Goal: Task Accomplishment & Management: Manage account settings

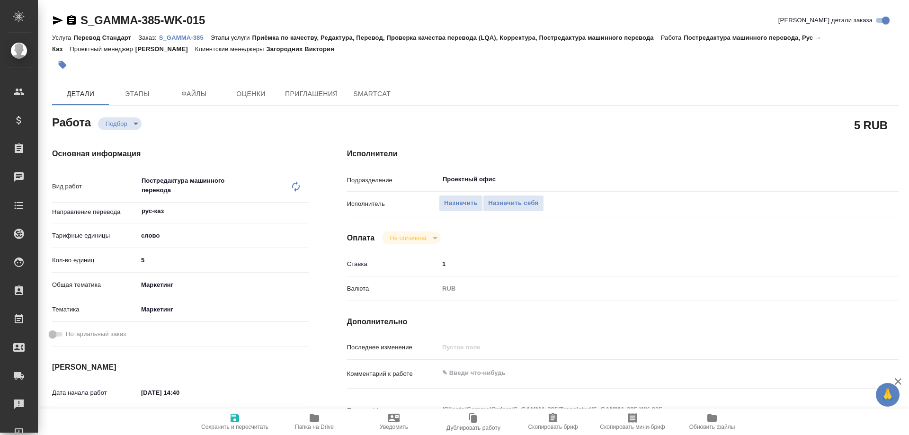
type textarea "x"
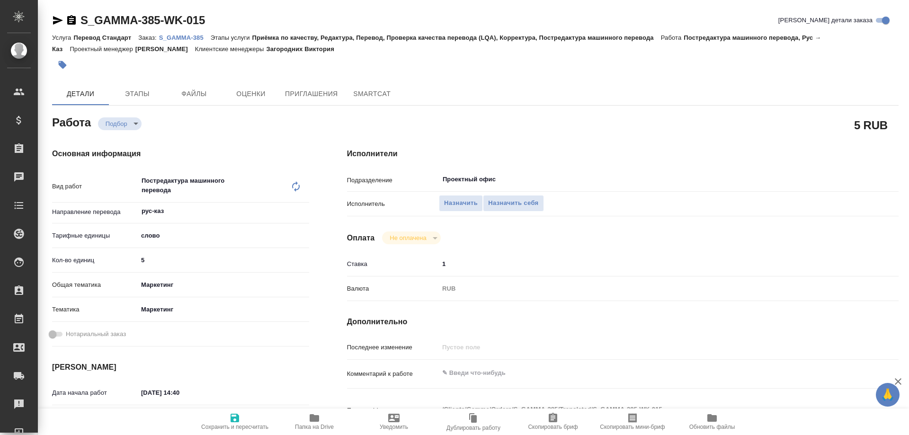
type textarea "x"
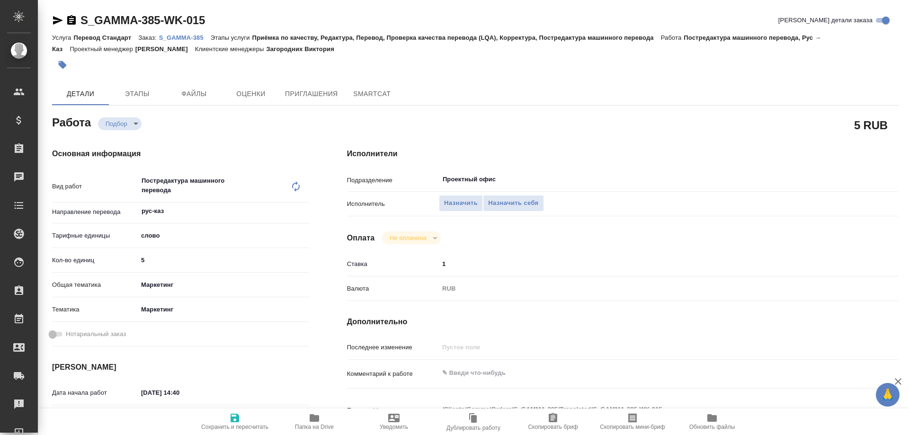
type textarea "x"
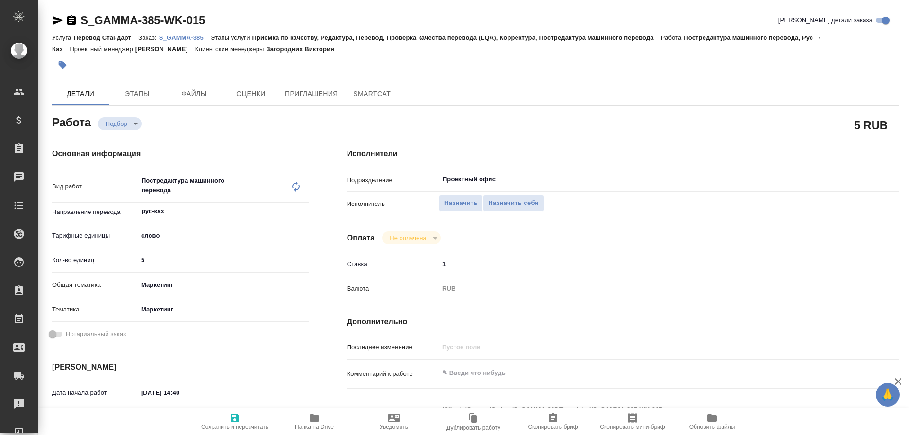
type textarea "x"
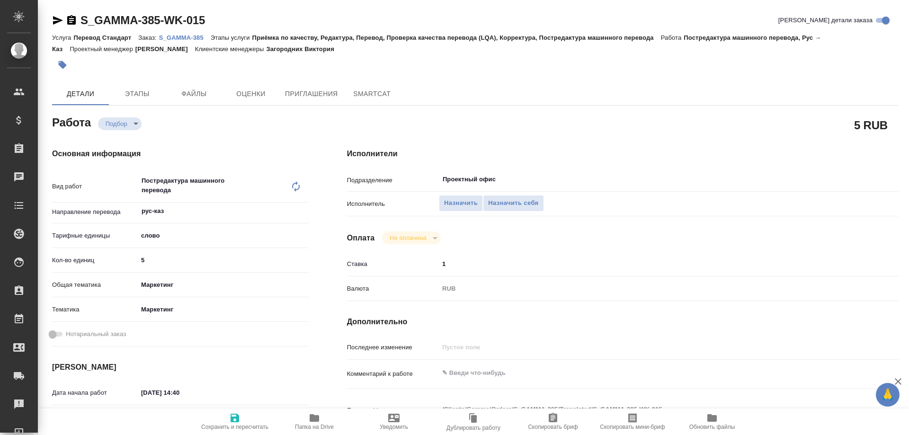
type textarea "x"
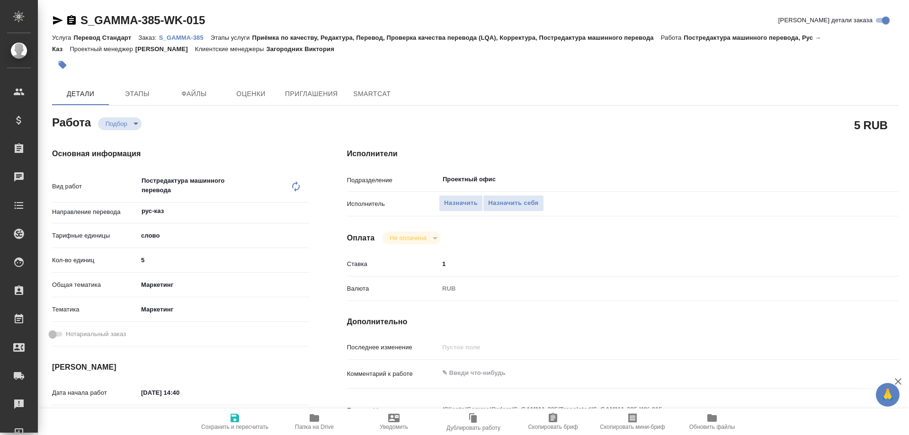
type textarea "x"
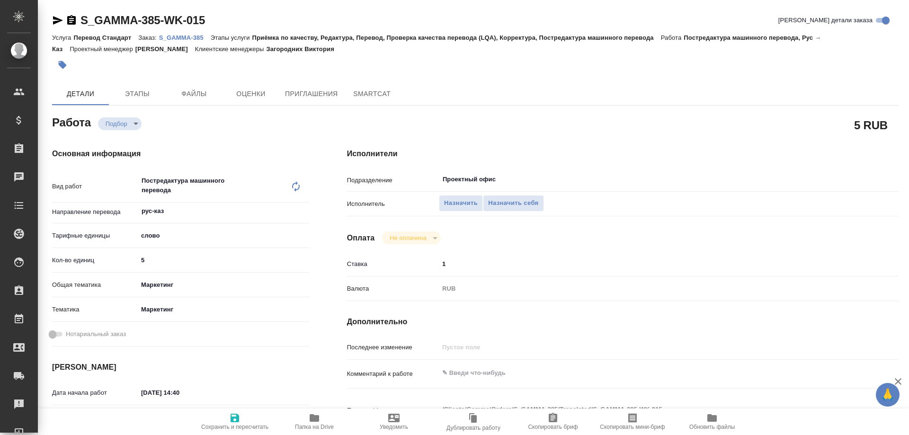
type textarea "x"
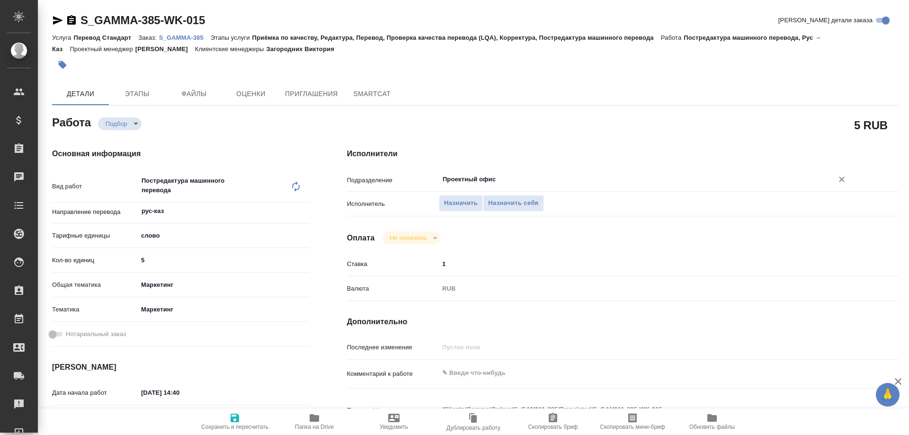
click at [510, 174] on input "Проектный офис" at bounding box center [630, 179] width 376 height 11
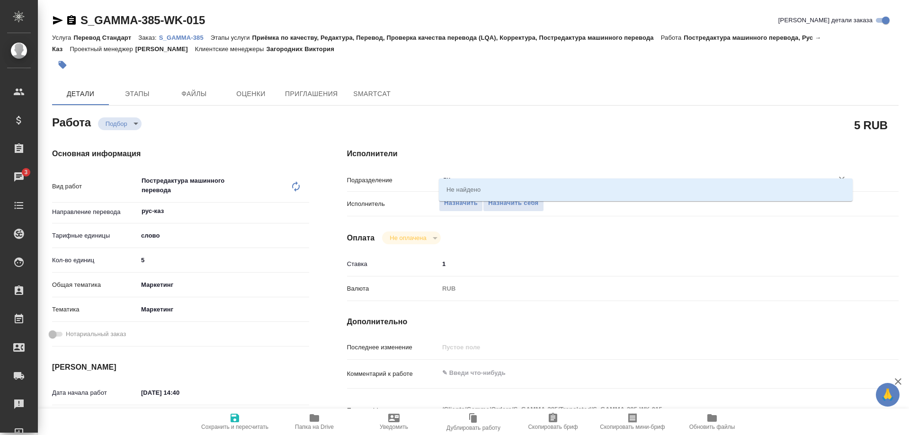
type input "д"
type input "leg"
type textarea "x"
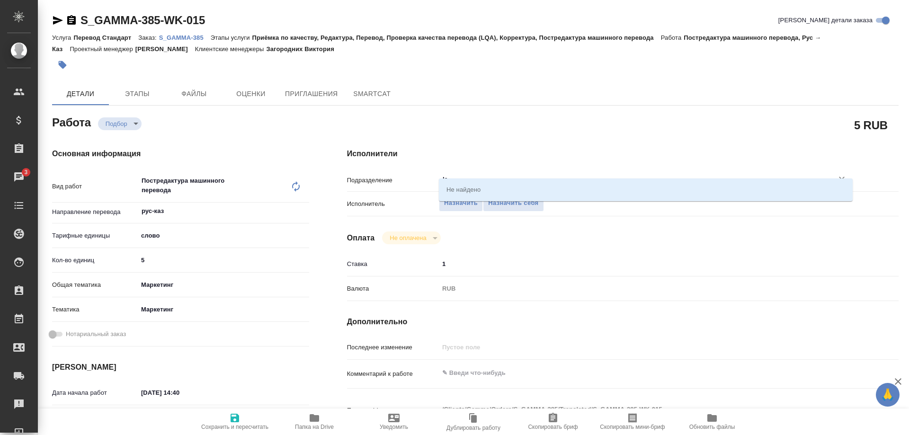
type textarea "x"
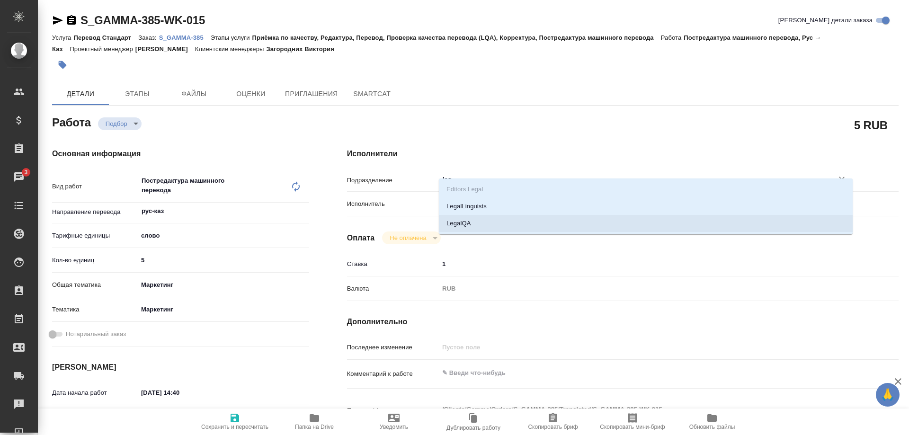
click at [531, 221] on li "LegalQA" at bounding box center [646, 223] width 414 height 17
type textarea "x"
type input "LegalQA"
type textarea "x"
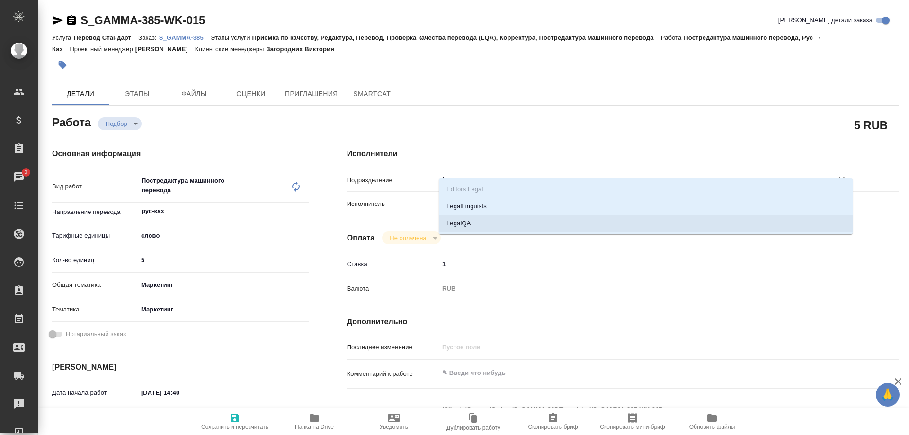
type textarea "x"
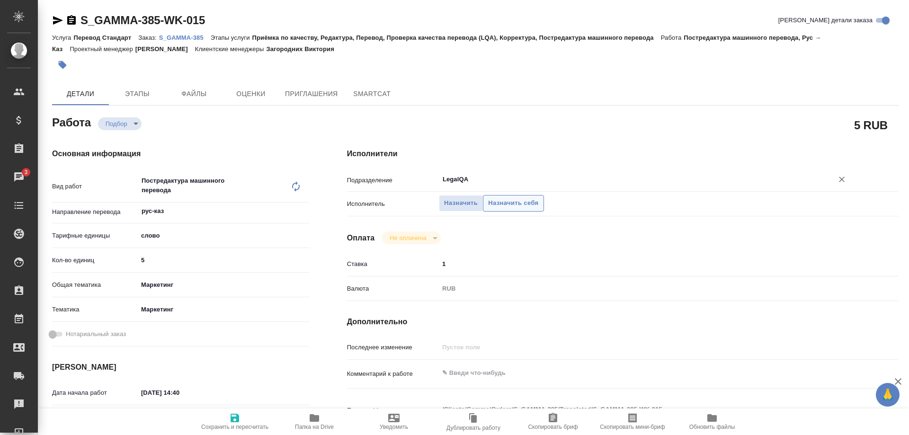
type input "LegalQA"
click at [511, 198] on span "Назначить себя" at bounding box center [513, 203] width 50 height 11
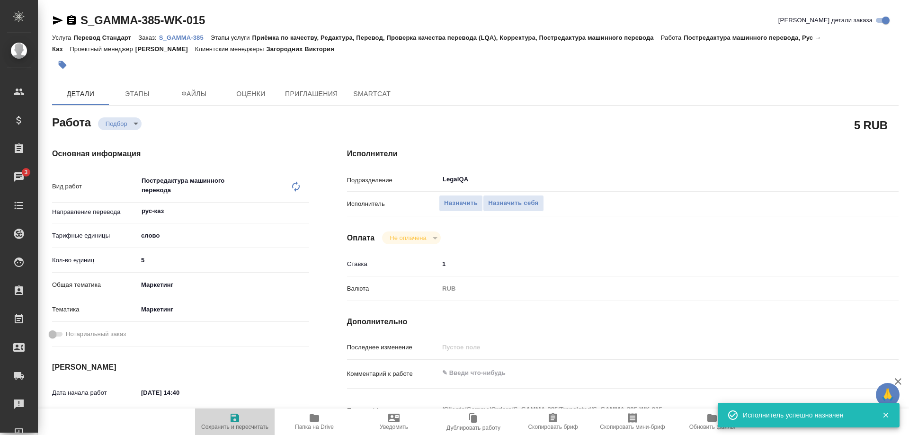
click at [239, 422] on icon "button" at bounding box center [234, 418] width 9 height 9
type textarea "x"
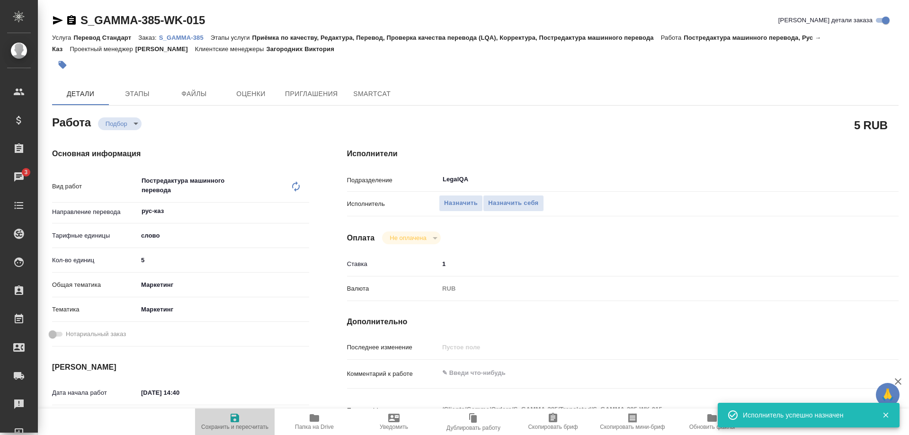
type textarea "x"
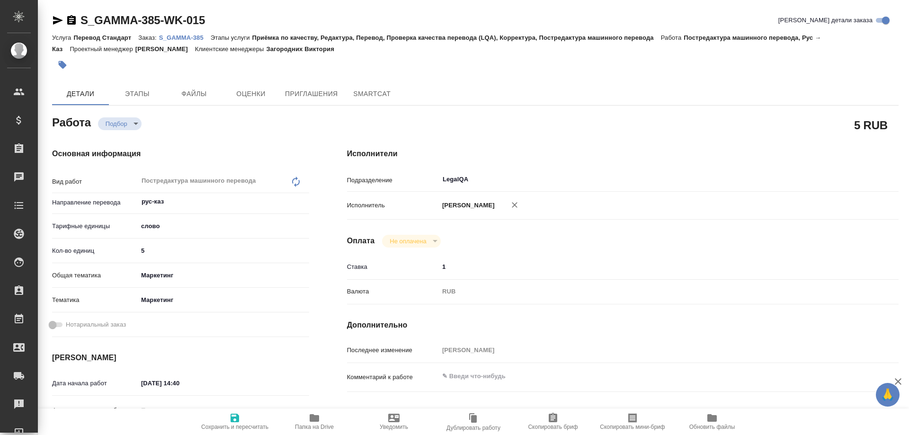
type textarea "x"
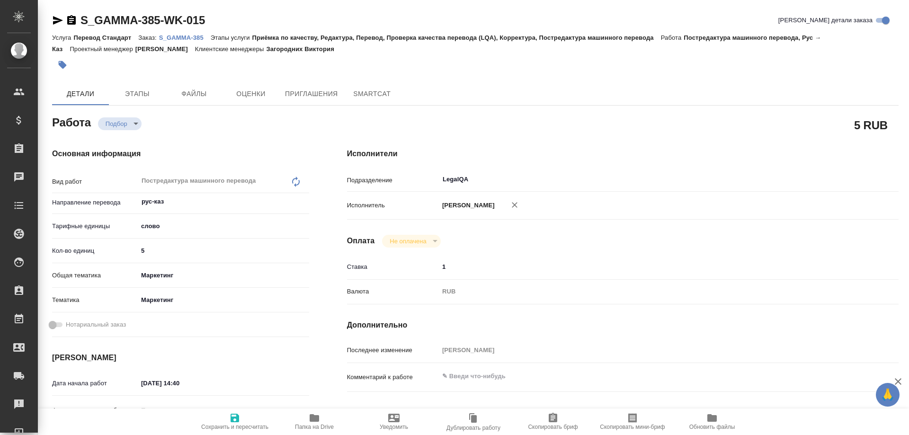
type textarea "x"
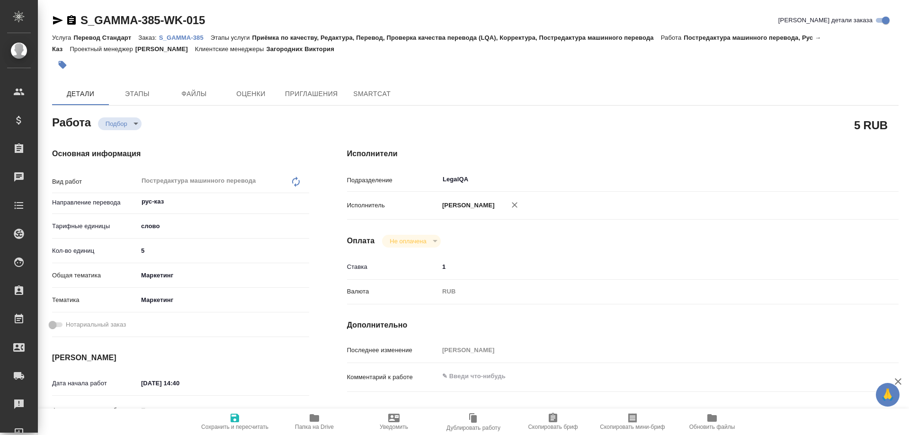
type textarea "x"
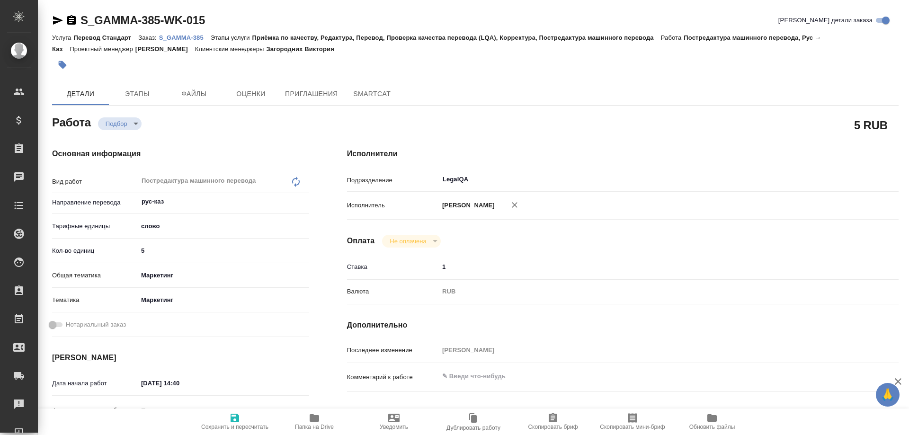
type textarea "x"
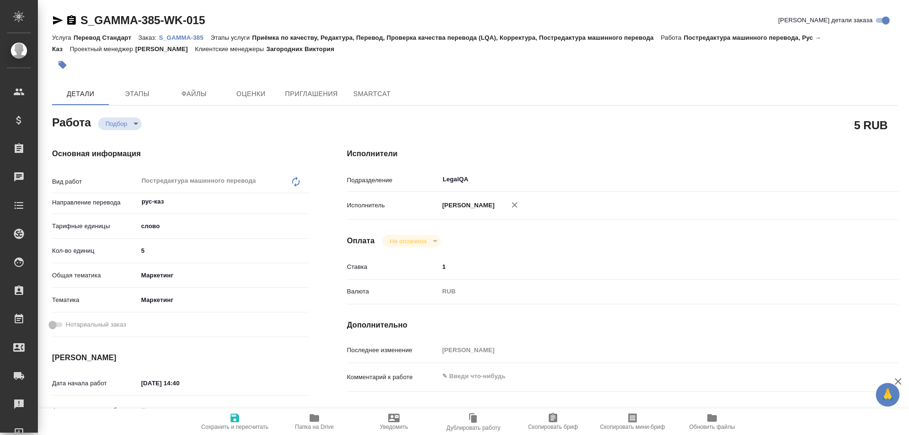
type textarea "x"
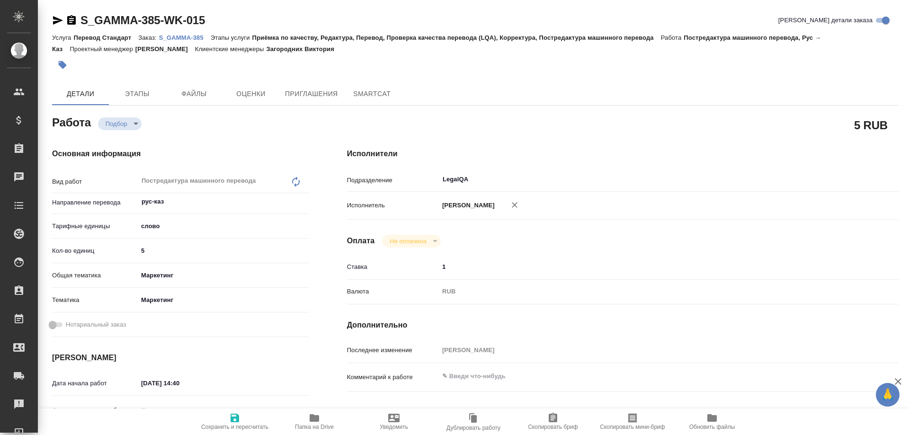
type textarea "x"
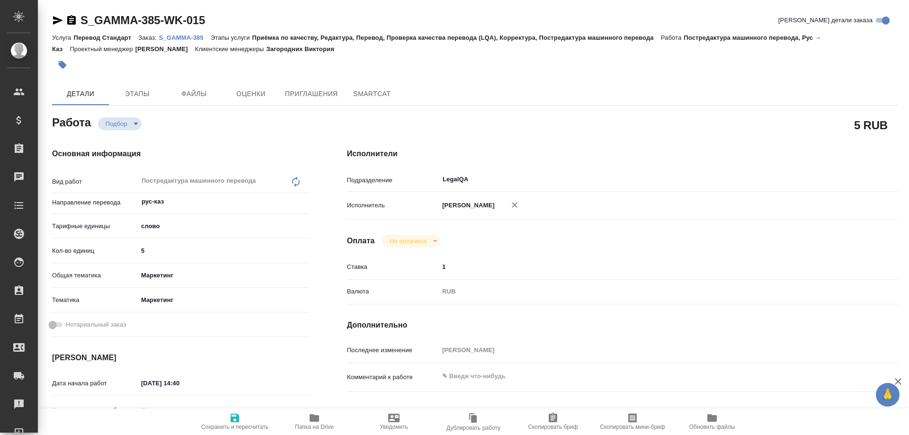
type textarea "x"
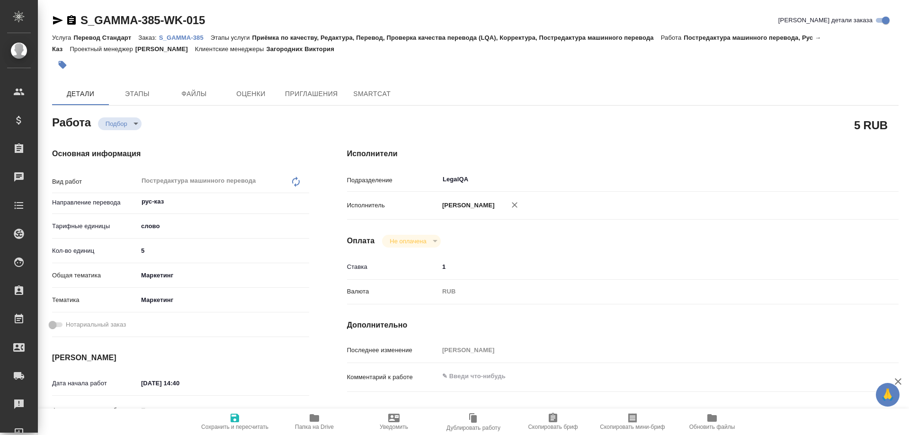
click at [185, 35] on p "S_GAMMA-385" at bounding box center [185, 37] width 52 height 7
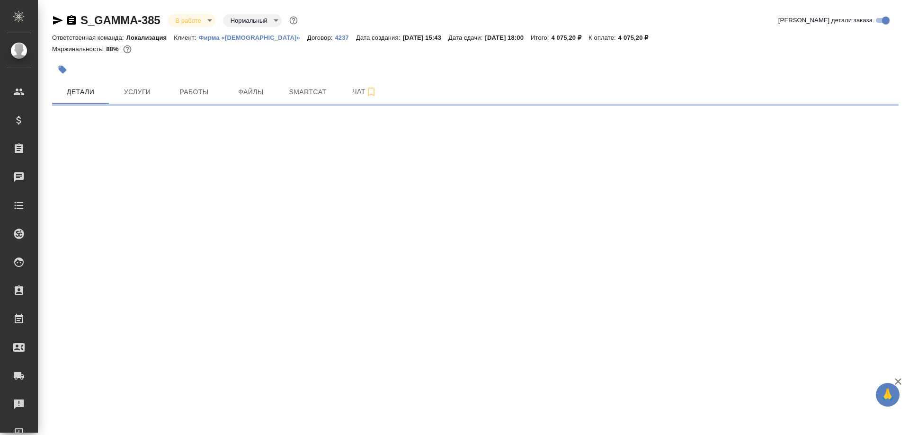
select select "RU"
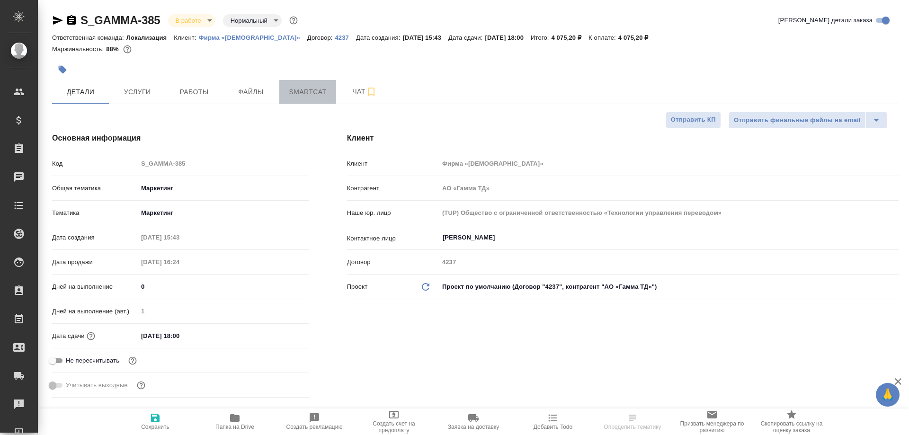
type textarea "x"
click at [310, 96] on span "Smartcat" at bounding box center [307, 92] width 45 height 12
type input "Муталимов Марк"
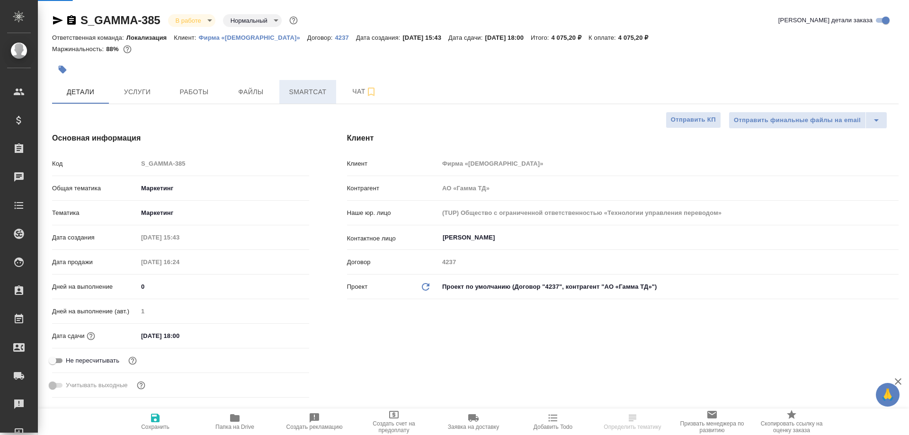
type input "Третьякова Ольга"
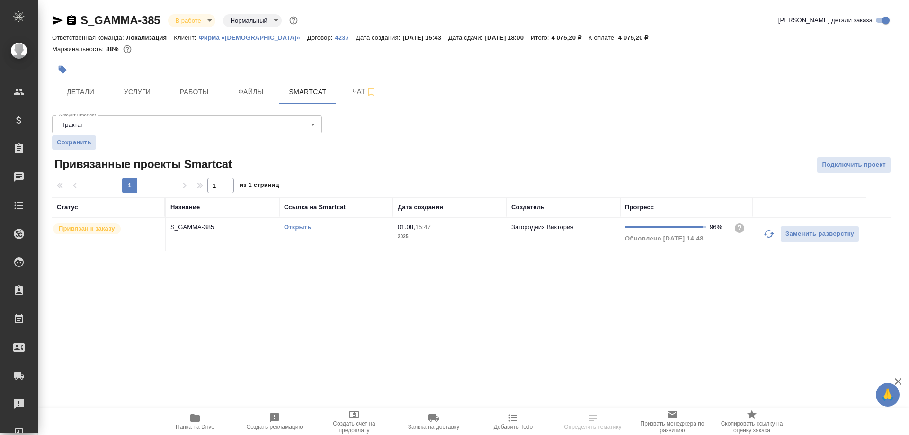
click at [291, 227] on link "Открыть" at bounding box center [297, 226] width 27 height 7
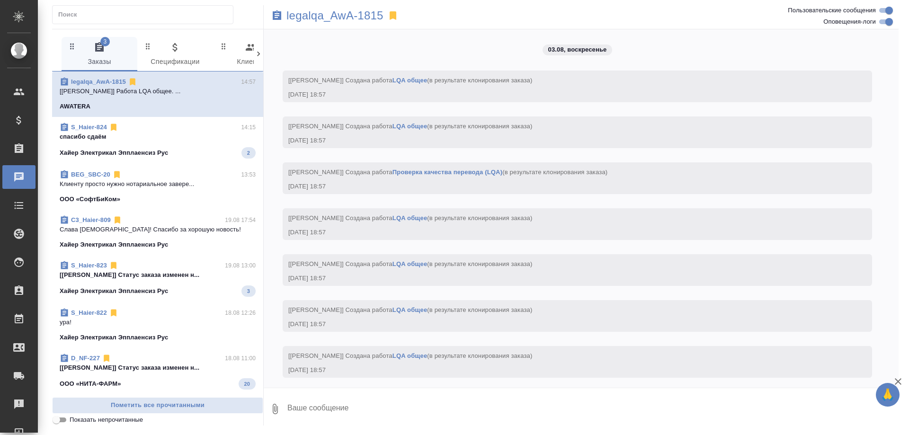
scroll to position [8943, 0]
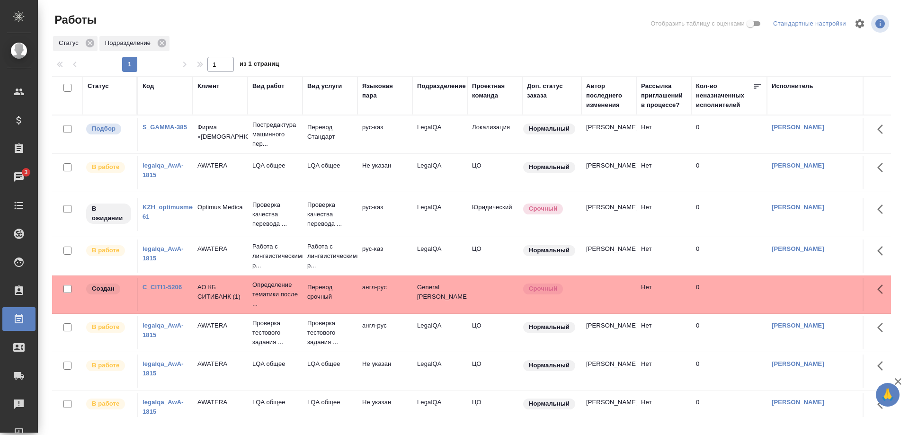
click at [173, 131] on link "S_GAMMA-385" at bounding box center [164, 127] width 44 height 7
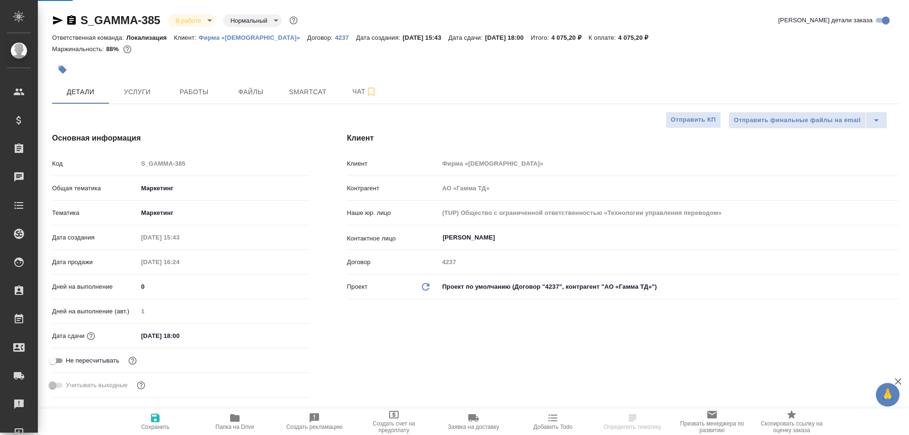
select select "RU"
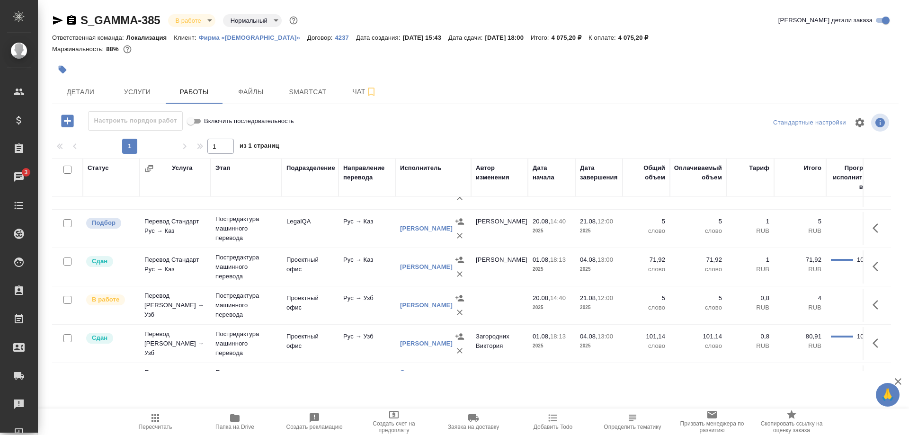
scroll to position [45, 0]
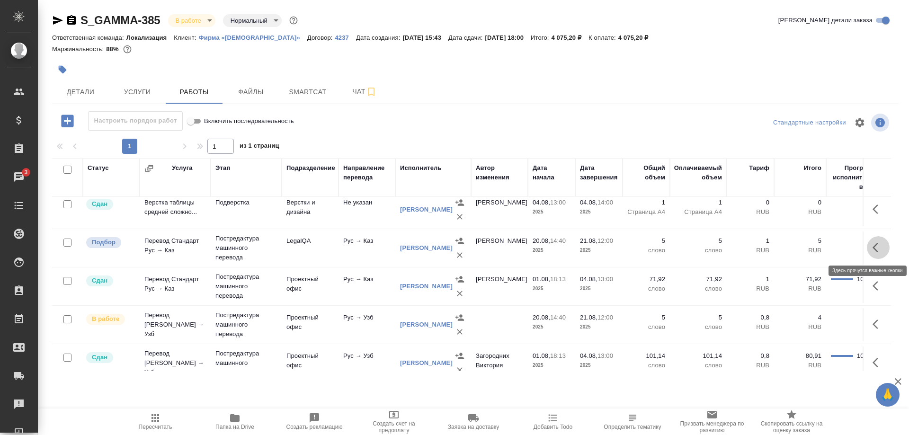
click at [875, 248] on icon "button" at bounding box center [877, 247] width 11 height 11
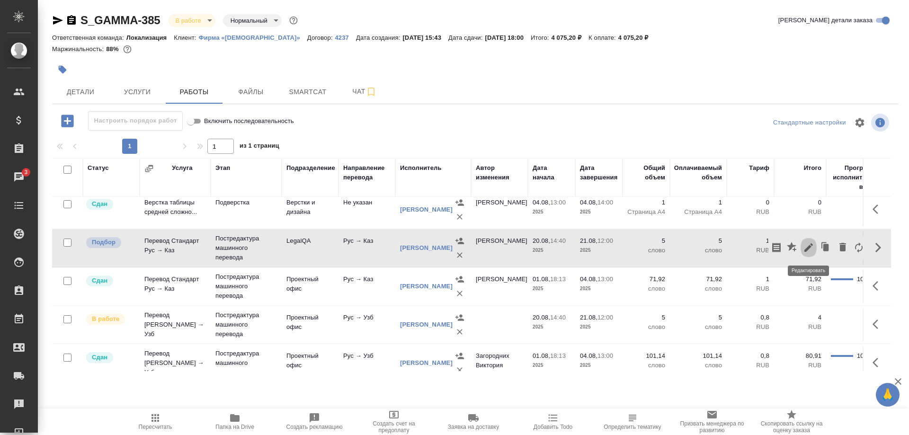
click at [806, 247] on icon "button" at bounding box center [808, 247] width 11 height 11
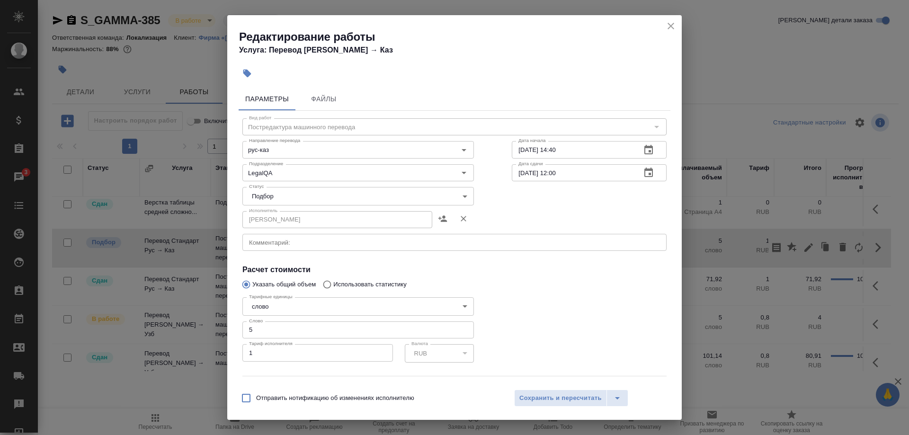
click at [280, 196] on body "🙏 .cls-1 fill:#fff; AWATERA Shirina Sabina Клиенты Спецификации Заказы 3 Чаты T…" at bounding box center [454, 217] width 909 height 435
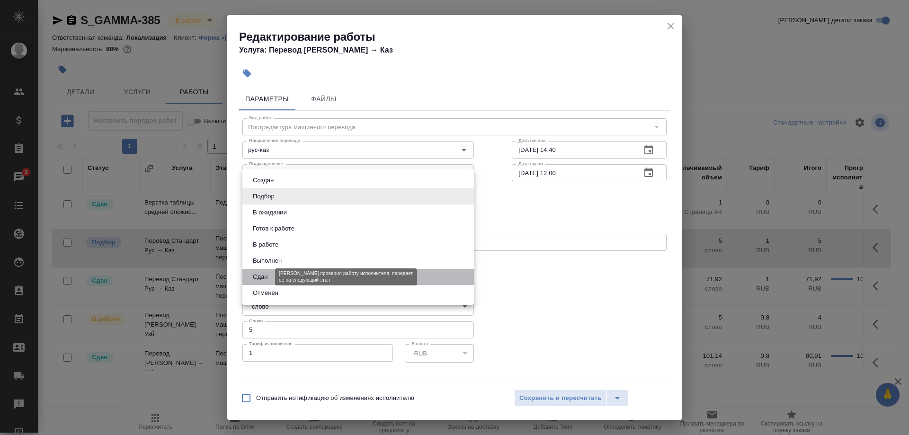
click at [261, 274] on button "Сдан" at bounding box center [260, 277] width 20 height 10
type input "closed"
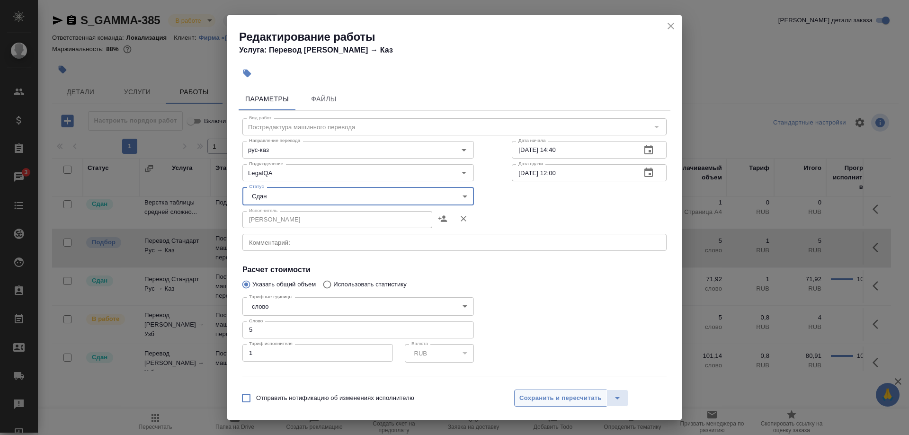
click at [538, 394] on span "Сохранить и пересчитать" at bounding box center [560, 398] width 82 height 11
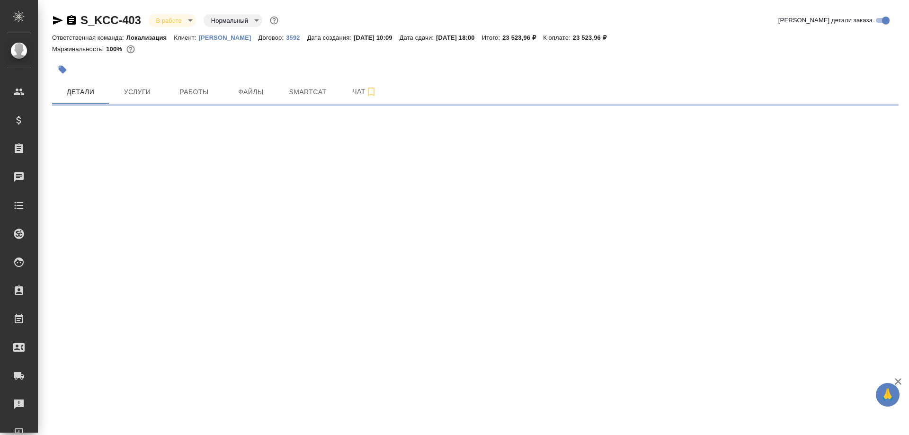
select select "RU"
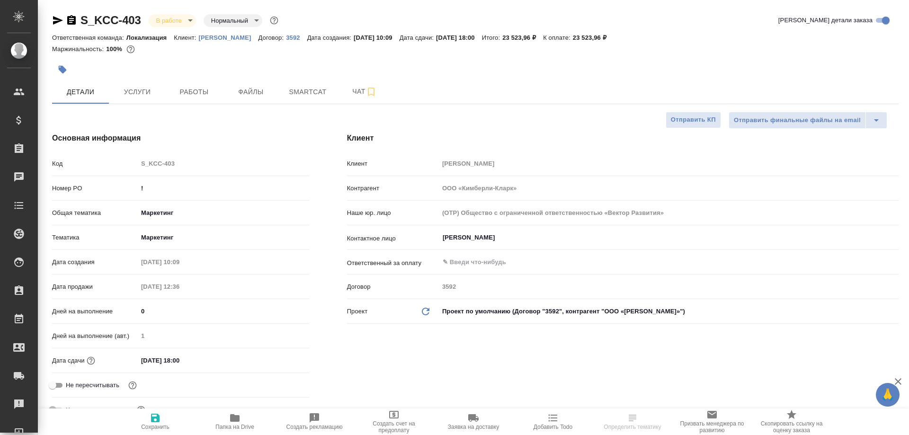
type textarea "x"
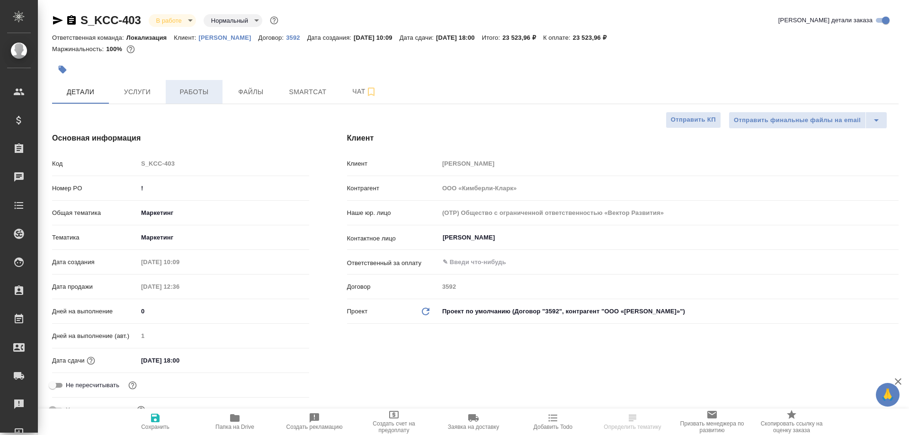
type textarea "x"
click at [204, 91] on span "Работы" at bounding box center [193, 92] width 45 height 12
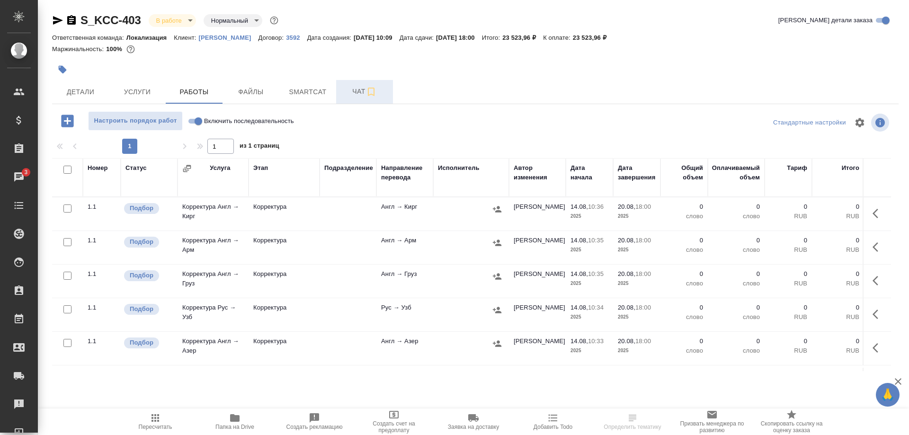
click at [343, 91] on span "Чат" at bounding box center [364, 92] width 45 height 12
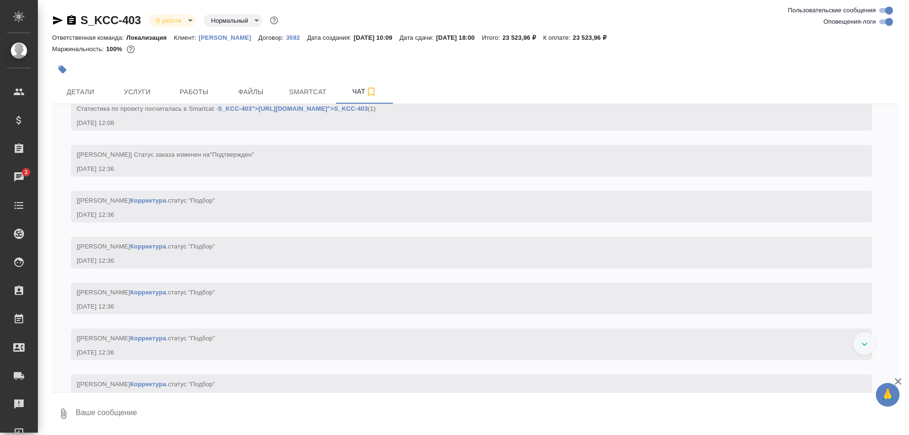
scroll to position [1651, 0]
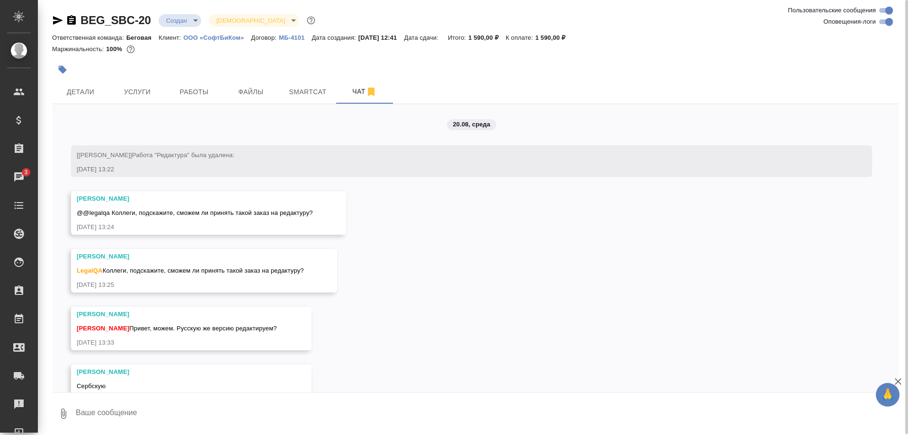
scroll to position [145, 0]
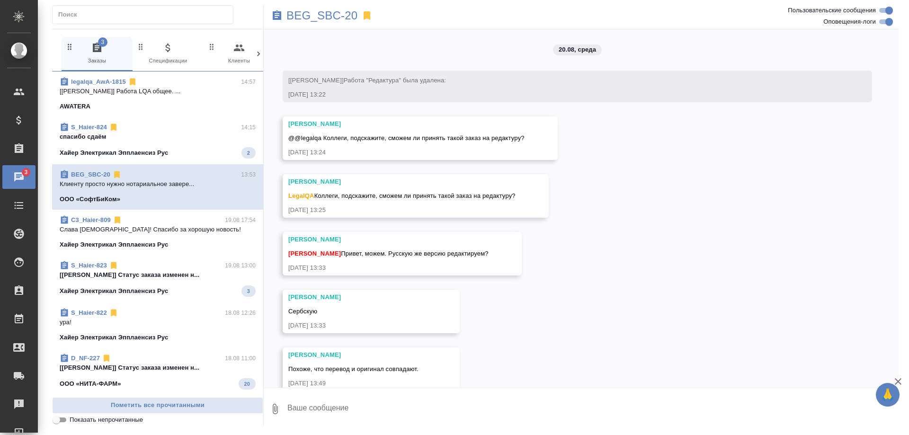
scroll to position [75, 0]
